Goal: Entertainment & Leisure: Consume media (video, audio)

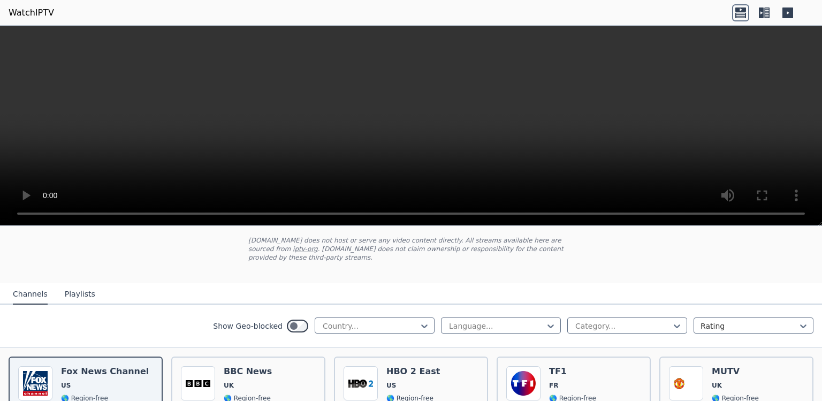
scroll to position [180, 0]
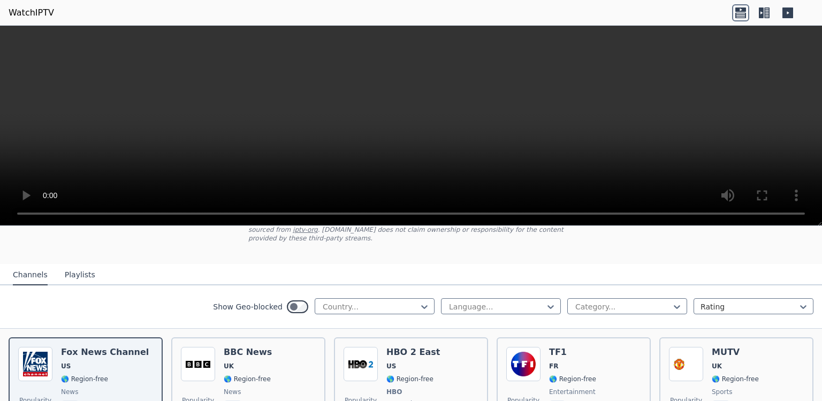
scroll to position [0, 0]
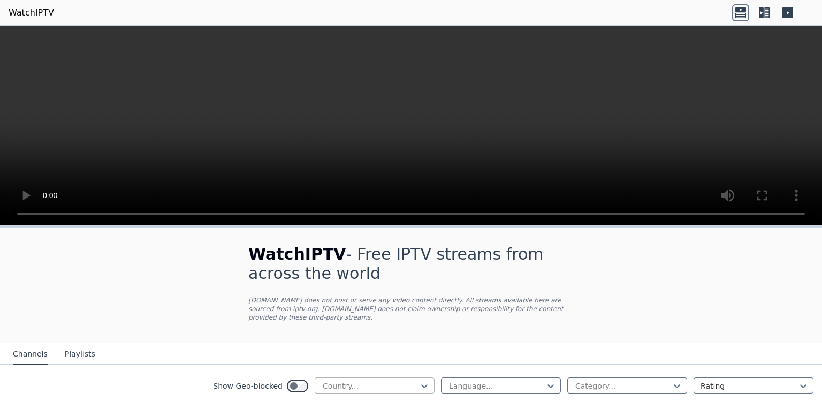
click at [368, 387] on div at bounding box center [370, 386] width 97 height 11
click at [420, 387] on icon at bounding box center [424, 386] width 11 height 11
click at [420, 352] on nav "Channels Playlists" at bounding box center [411, 353] width 822 height 21
click at [420, 359] on nav "Channels Playlists" at bounding box center [411, 353] width 822 height 21
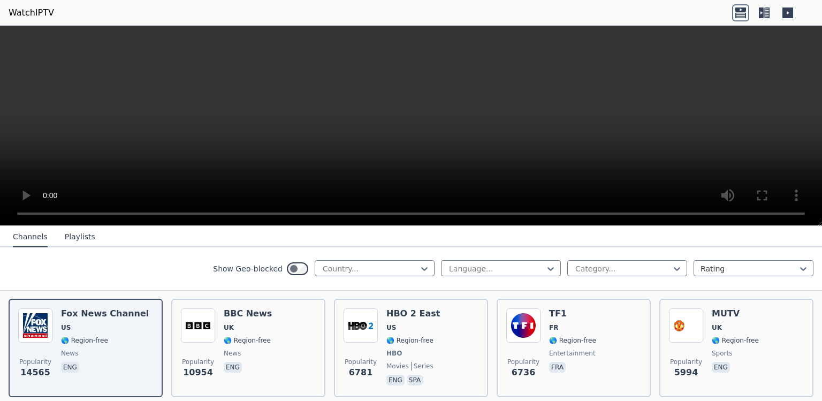
scroll to position [180, 0]
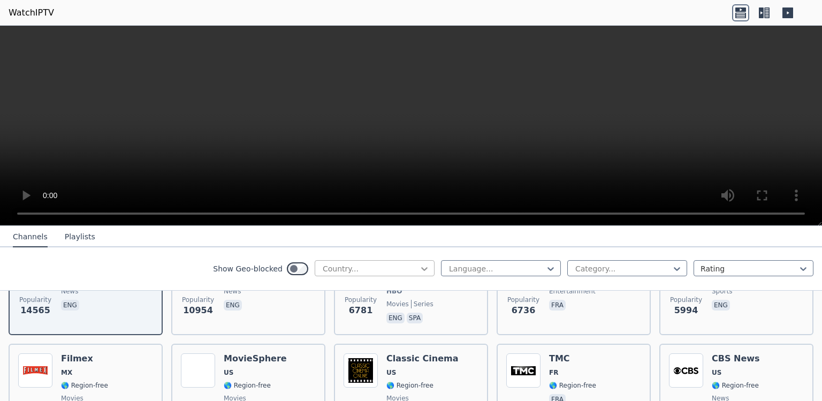
click at [420, 274] on icon at bounding box center [424, 268] width 11 height 11
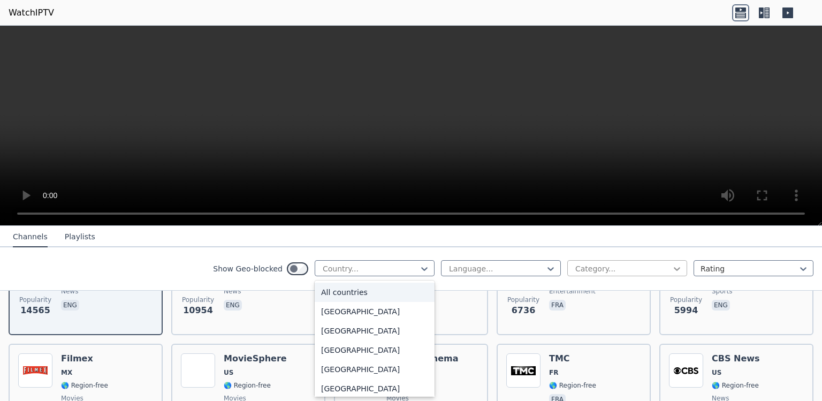
click at [675, 269] on icon at bounding box center [677, 268] width 11 height 11
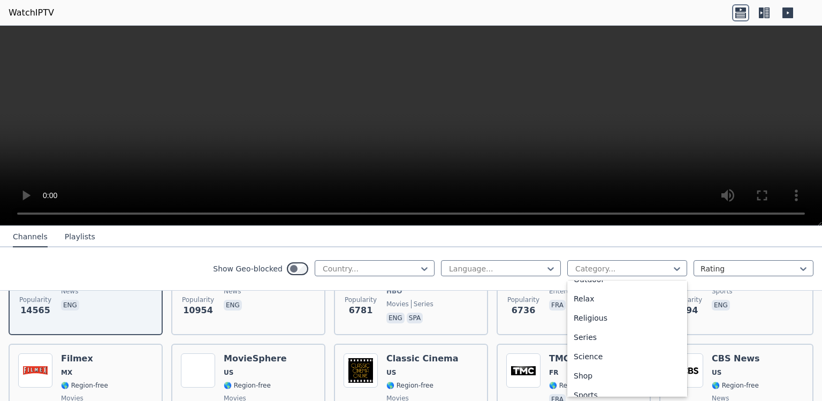
scroll to position [420, 0]
click at [653, 356] on div "Sports" at bounding box center [628, 345] width 120 height 19
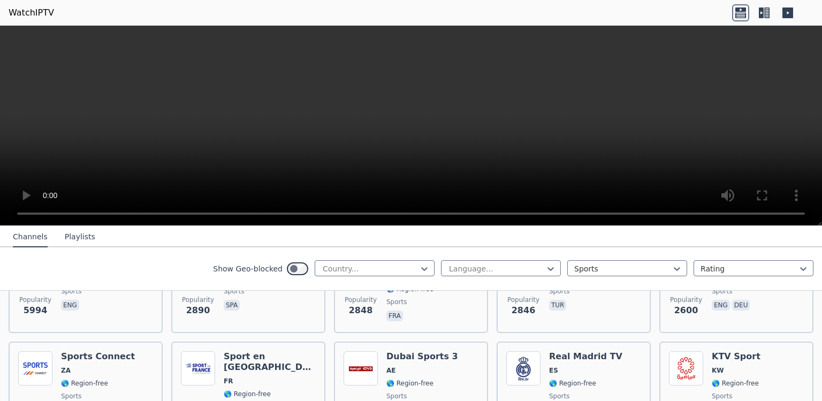
click at [670, 251] on div "Show Geo-blocked Country... Language... Sports Rating" at bounding box center [411, 268] width 822 height 43
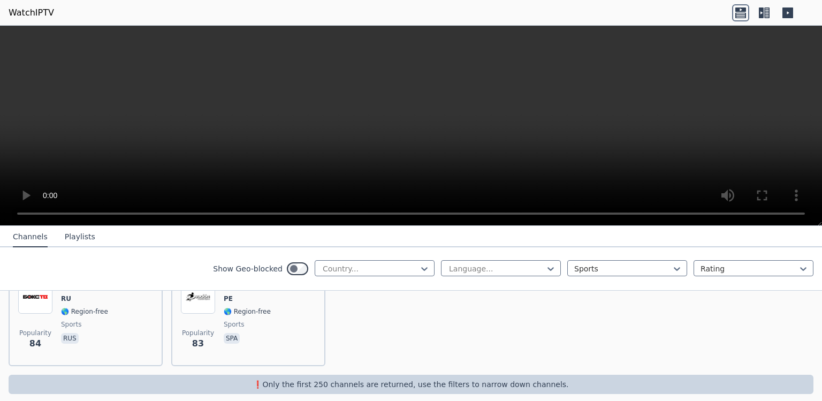
scroll to position [2489, 0]
click at [548, 268] on icon at bounding box center [551, 268] width 11 height 11
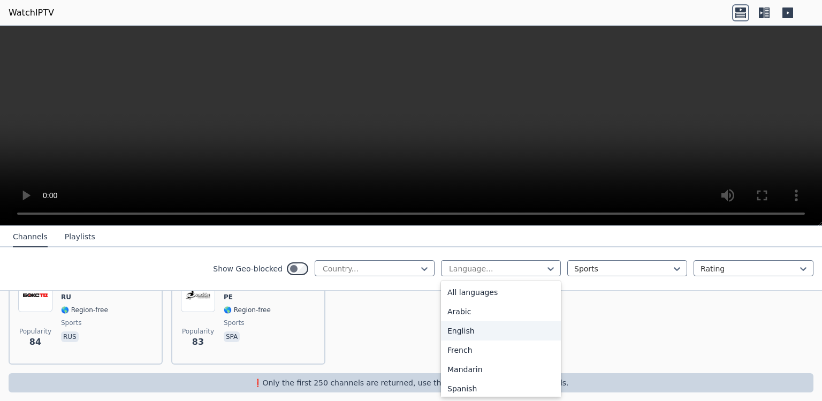
click at [539, 328] on div "English" at bounding box center [501, 330] width 120 height 19
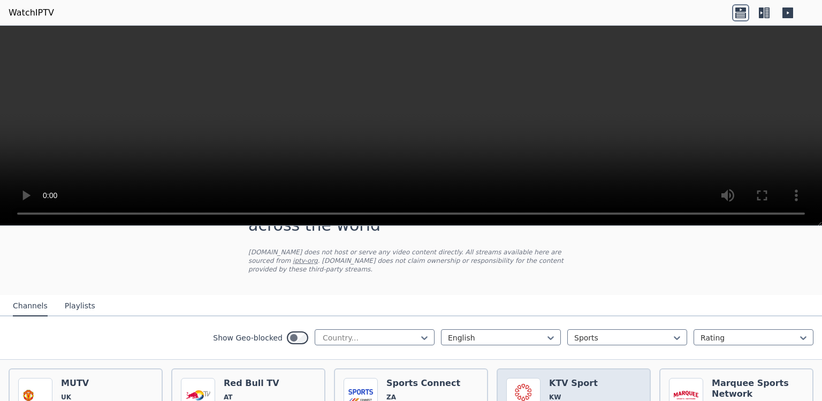
scroll to position [60, 0]
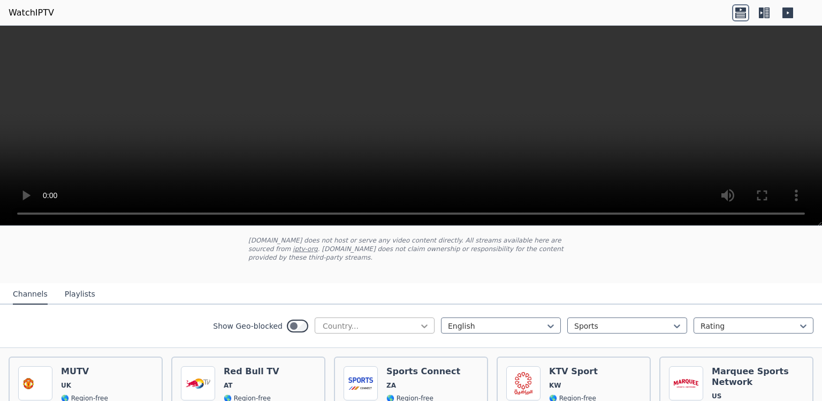
click at [419, 327] on icon at bounding box center [424, 326] width 11 height 11
click at [407, 323] on div "[GEOGRAPHIC_DATA]" at bounding box center [375, 313] width 120 height 19
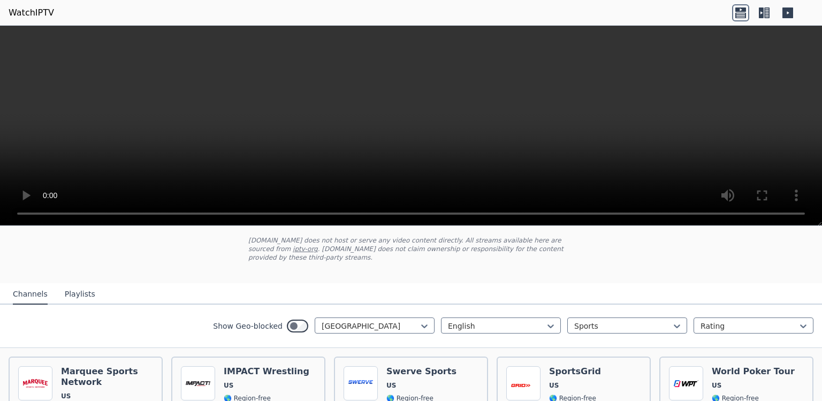
click at [407, 344] on div "Show Geo-blocked United States English Sports Rating" at bounding box center [411, 326] width 822 height 43
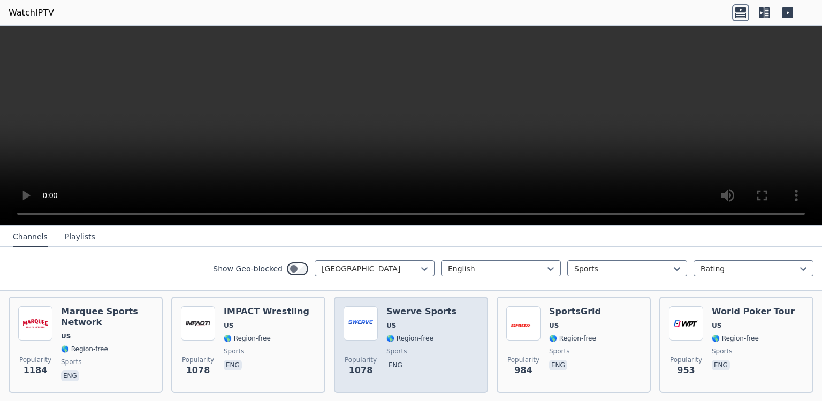
click at [433, 344] on div "Swerve Sports US 🌎 Region-free sports eng" at bounding box center [422, 344] width 70 height 77
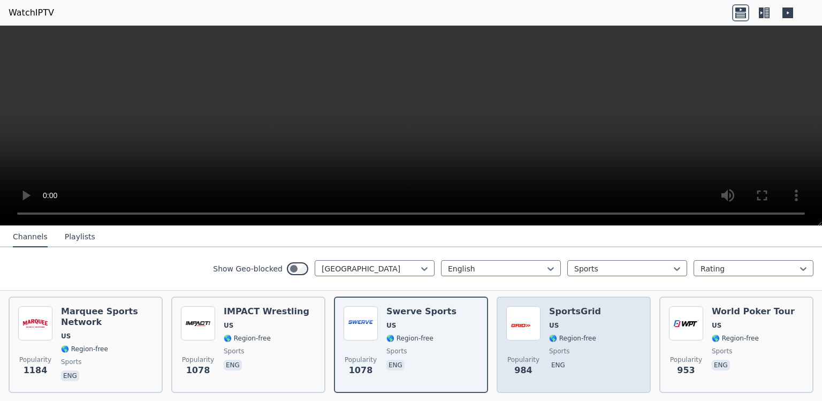
click at [502, 344] on div "Popularity 984 SportsGrid US 🌎 Region-free sports eng" at bounding box center [574, 345] width 154 height 96
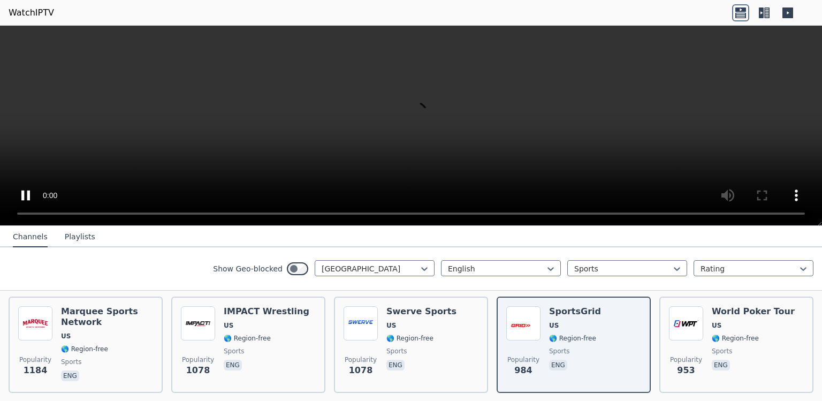
scroll to position [180, 0]
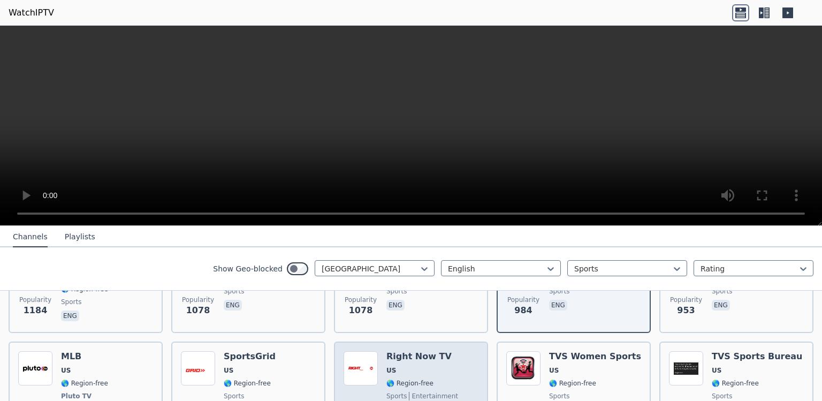
click at [457, 387] on div "Popularity 595 Right Now TV US 🌎 Region-free sports entertainment eng" at bounding box center [411, 390] width 135 height 79
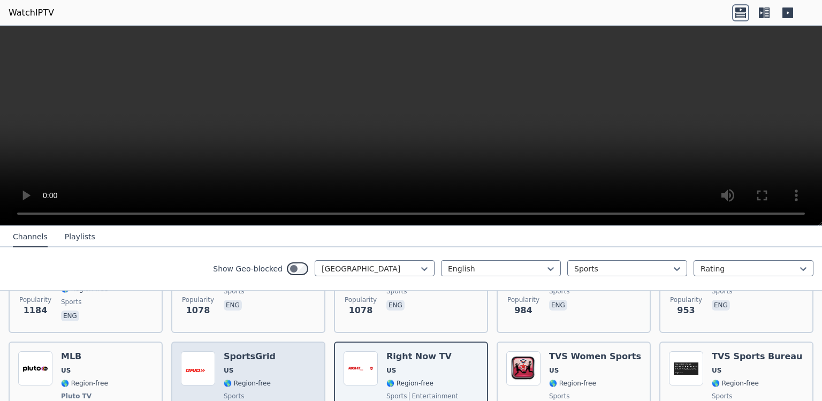
click at [291, 387] on div "Popularity 625 SportsGrid US 🌎 Region-free sports eng" at bounding box center [248, 390] width 135 height 79
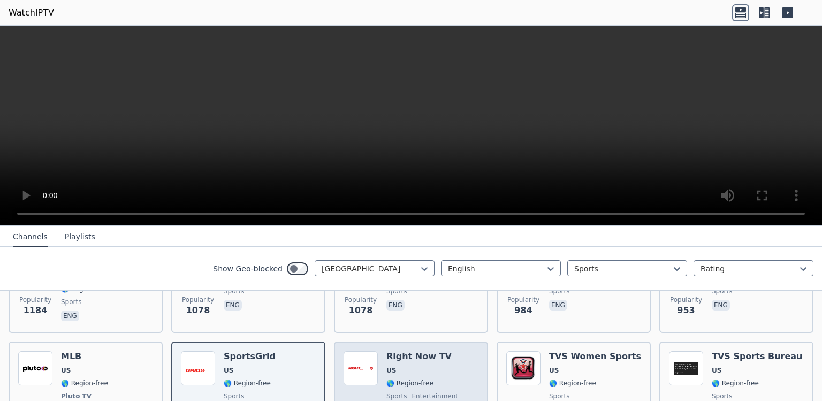
click at [367, 387] on div "Popularity 595" at bounding box center [361, 390] width 34 height 79
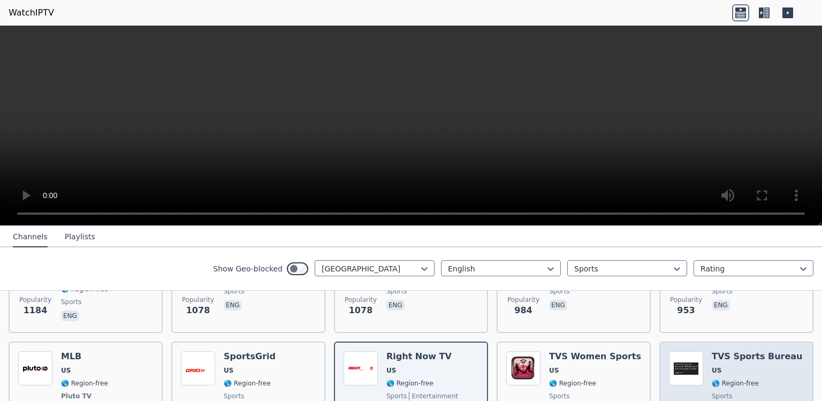
click at [672, 387] on div "Popularity 452" at bounding box center [686, 390] width 34 height 79
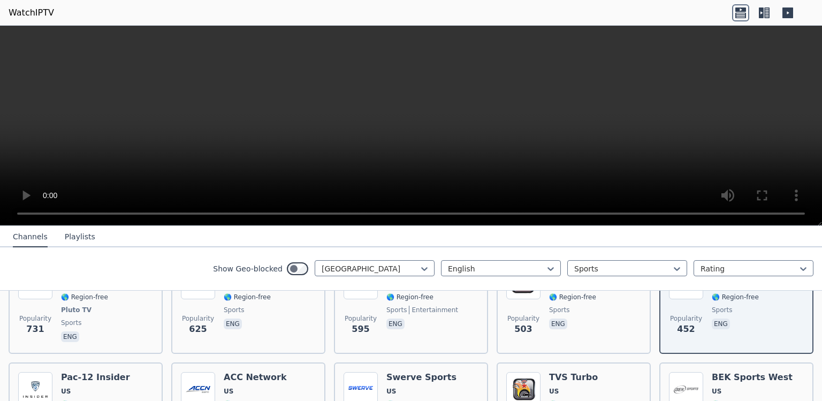
scroll to position [300, 0]
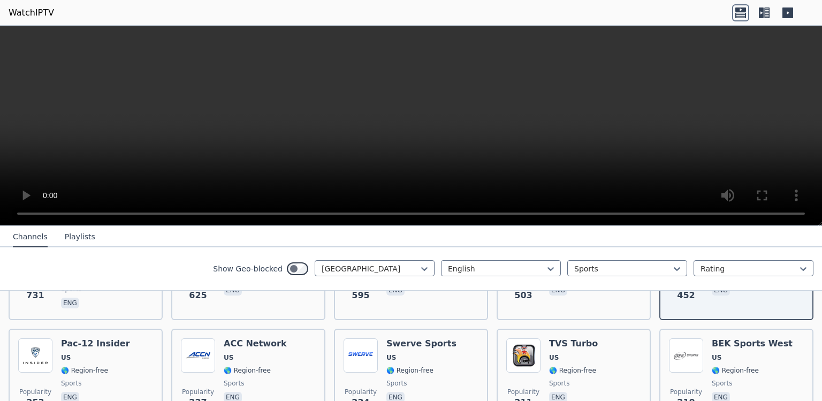
click at [328, 313] on div "Popularity 1184 Marquee Sports Network US 🌎 Region-free sports eng Popularity 1…" at bounding box center [411, 378] width 822 height 540
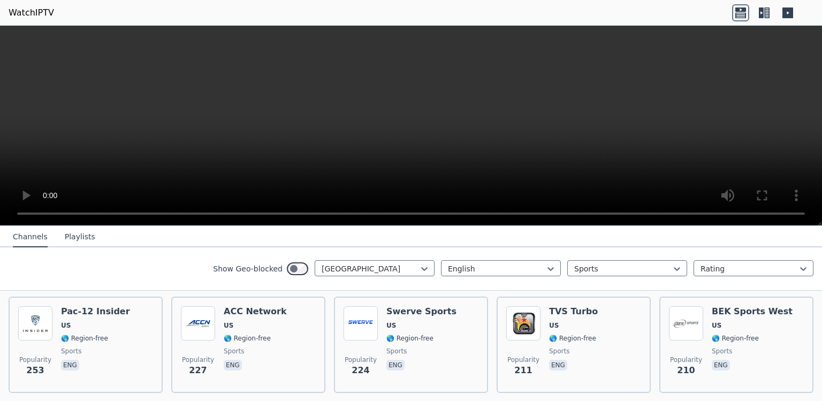
scroll to position [360, 0]
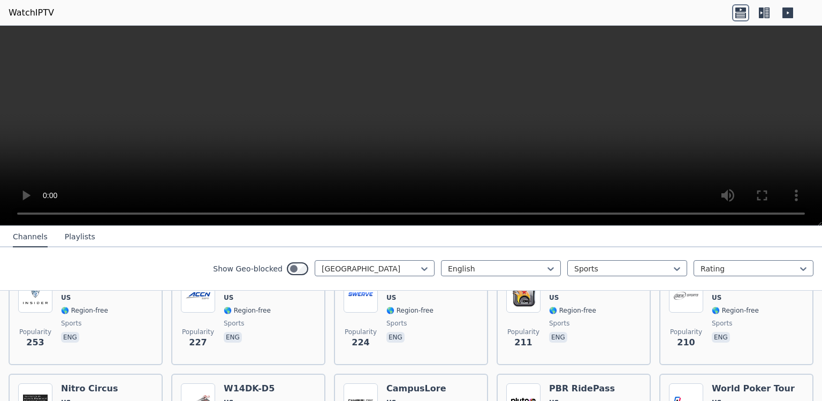
click at [328, 387] on div "Popularity 1184 Marquee Sports Network US 🌎 Region-free sports eng Popularity 1…" at bounding box center [411, 318] width 822 height 540
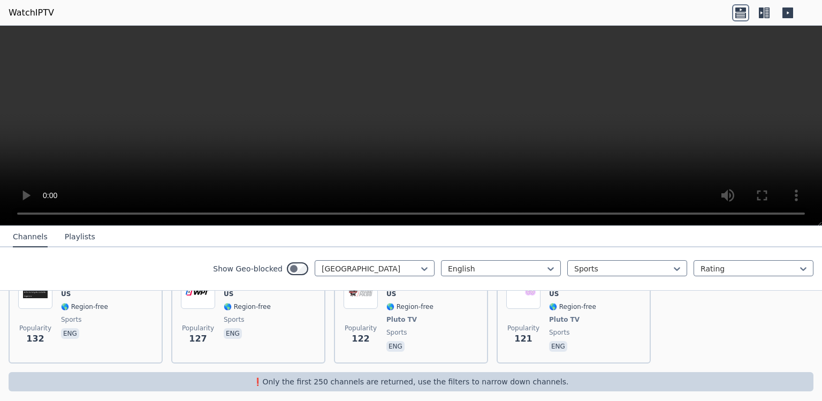
scroll to position [583, 0]
